Goal: Navigation & Orientation: Go to known website

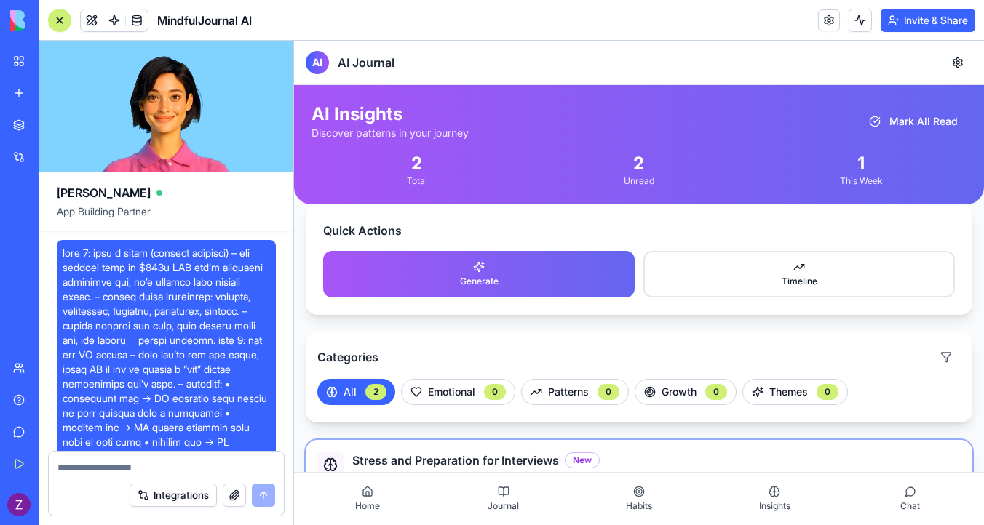
scroll to position [2158, 0]
